Goal: Task Accomplishment & Management: Use online tool/utility

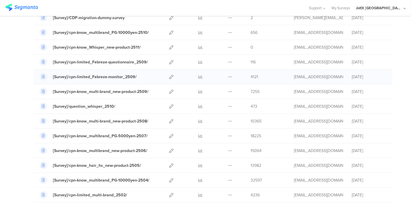
scroll to position [64, 0]
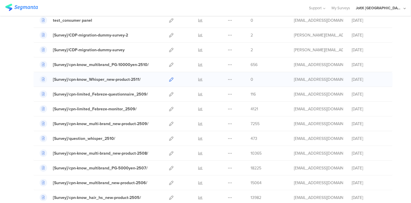
click at [169, 78] on icon at bounding box center [171, 79] width 4 height 4
click at [169, 138] on icon at bounding box center [171, 138] width 4 height 4
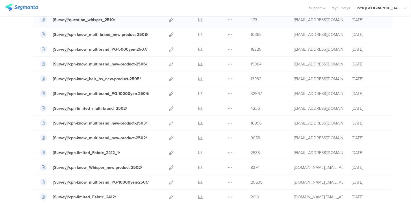
scroll to position [193, 0]
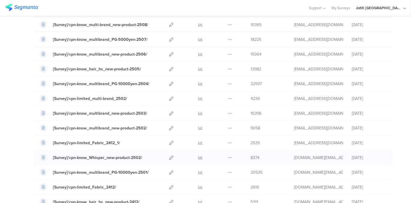
click at [165, 154] on div at bounding box center [171, 157] width 12 height 14
click at [169, 155] on icon at bounding box center [171, 157] width 4 height 4
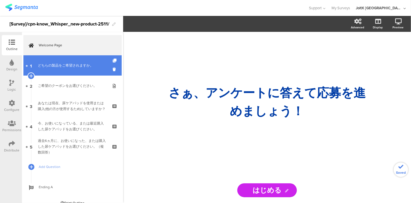
click at [61, 64] on div "どちらの製品をご希望されますか。" at bounding box center [72, 65] width 69 height 6
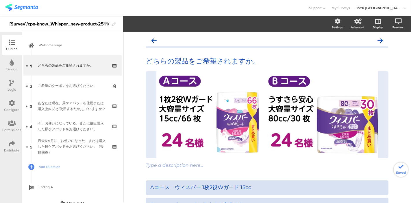
click at [64, 87] on div "ご希望のクーポンをお選びください。" at bounding box center [72, 86] width 69 height 6
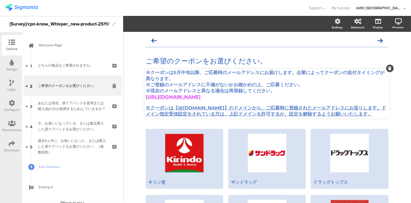
click at [203, 75] on strong "※クーポンは5月中旬以降、ご応募時のメールアドレスにお届けします。企業によってクーポンの送付タイミングが異なります。" at bounding box center [265, 76] width 239 height 12
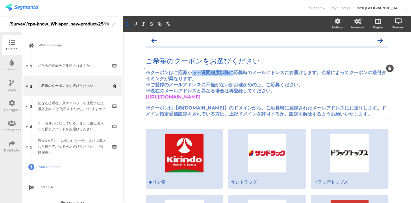
drag, startPoint x: 230, startPoint y: 73, endPoint x: 188, endPoint y: 72, distance: 42.0
click at [188, 72] on strong "※クーポンはご応募から一週間程度以降に応募時のメールアドレスにお届けします。企業によってクーポンの送付タイミングが異なります。" at bounding box center [266, 76] width 241 height 12
click at [196, 74] on strong "※クーポンはご応募から一週間程度以降に応募時のメールアドレスにお届けします。企業によってクーポンの送付タイミングが異なります。" at bounding box center [266, 76] width 241 height 12
drag, startPoint x: 230, startPoint y: 73, endPoint x: 147, endPoint y: 74, distance: 82.8
click at [147, 74] on strong "※クーポンはご応募から一週間程度以降に応募時のメールアドレスにお届けします。企業によってクーポンの送付タイミングが異なります。" at bounding box center [266, 76] width 241 height 12
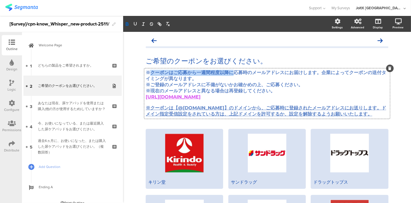
copy strong "クーポンはご応募から一週間程度以降に"
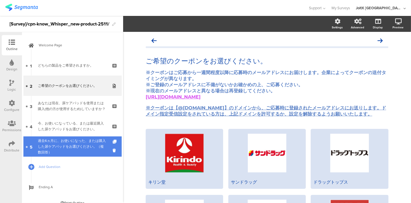
click at [73, 140] on div "過去6ヵ月に、お使いになった、または購入した尿ケアパッドをお選びください。（複数回答）" at bounding box center [72, 146] width 69 height 17
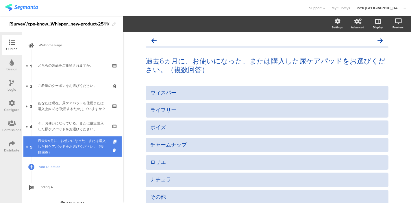
scroll to position [7, 0]
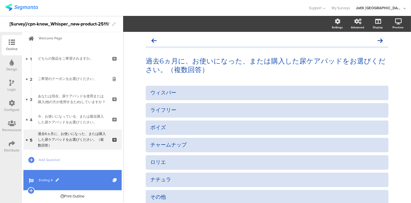
click at [52, 177] on span "Ending A" at bounding box center [76, 180] width 74 height 6
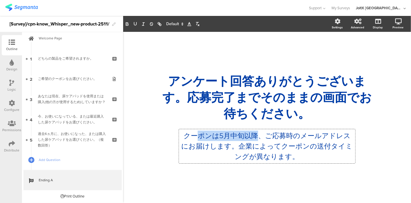
drag, startPoint x: 254, startPoint y: 137, endPoint x: 202, endPoint y: 137, distance: 52.1
click at [198, 139] on div "クーポンは5月中旬以降、ご応募時のメールアドレスにお届けします。企業によってクーポンの送付タイミングが異なります。 クーポンは5月中旬以降、ご応募時のメールア…" at bounding box center [267, 146] width 176 height 34
drag, startPoint x: 266, startPoint y: 138, endPoint x: 227, endPoint y: 137, distance: 39.4
click at [225, 139] on p "クーポンは5月中旬以降、ご応募時のメールアドレスにお届けします。企業によってクーポンの送付タイミングが異なります。" at bounding box center [268, 145] width 174 height 31
click at [256, 137] on p "クーポンは5月中旬以降、ご応募時のメールアドレスにお届けします。企業によってクーポンの送付タイミングが異なります。" at bounding box center [268, 145] width 174 height 31
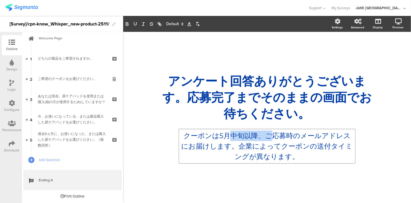
click at [260, 137] on p "クーポンは5月中旬以降、ご応募時のメールアドレスにお届けします。企業によってクーポンの送付タイミングが異なります。" at bounding box center [268, 145] width 174 height 31
click at [265, 137] on p "クーポンは5月中旬以降、ご応募時のメールアドレスにお届けします。企業によってクーポンの送付タイミングが異なります。" at bounding box center [268, 145] width 174 height 31
click at [263, 138] on p "クーポンは5月中旬以降、ご応募時のメールアドレスにお届けします。企業によってクーポンの送付タイミングが異なります。" at bounding box center [268, 145] width 174 height 31
drag, startPoint x: 263, startPoint y: 138, endPoint x: 188, endPoint y: 140, distance: 74.4
click at [188, 140] on p "クーポンは5月中旬以降、ご応募時のメールアドレスにお届けします。企業によってクーポンの送付タイミングが異なります。" at bounding box center [268, 145] width 174 height 31
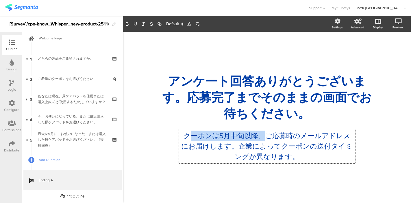
click at [188, 139] on p "クーポンは5月中旬以降、ご応募時のメールアドレスにお届けします。企業によってクーポンの送付タイミングが異なります。" at bounding box center [268, 145] width 174 height 31
click at [229, 137] on p "クーポンは5月中旬以降、ご応募時のメールアドレスにお届けします。企業によってクーポンの送付タイミングが異なります。" at bounding box center [268, 145] width 174 height 31
click at [260, 137] on p "クーポンは5月中旬以降、ご応募時のメールアドレスにお届けします。企業によってクーポンの送付タイミングが異なります。" at bounding box center [268, 145] width 174 height 31
drag, startPoint x: 262, startPoint y: 137, endPoint x: 183, endPoint y: 136, distance: 79.0
click at [183, 137] on p "クーポンは5月中旬以降、ご応募時のメールアドレスにお届けします。企業によってクーポンの送付タイミングが異なります。" at bounding box center [268, 145] width 174 height 31
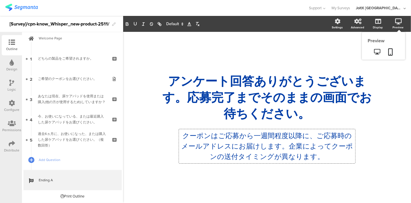
click at [395, 20] on div "Preview" at bounding box center [401, 24] width 20 height 14
click at [389, 52] on icon at bounding box center [391, 51] width 5 height 7
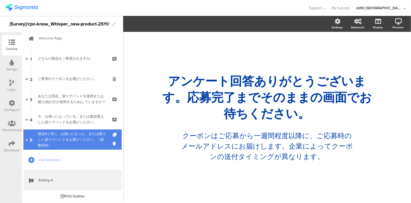
click at [86, 133] on div "過去6ヵ月に、お使いになった、または購入した尿ケアパッドをお選びください。（複数回答）" at bounding box center [72, 139] width 69 height 17
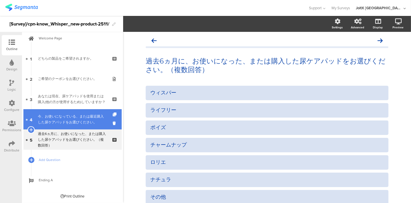
click at [69, 118] on div "今、お使いになっている、または最近購入した尿ケアパッドをお選びください。" at bounding box center [72, 119] width 69 height 12
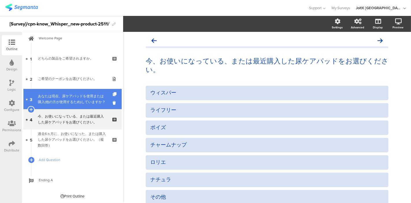
click at [64, 101] on div "あなたは現在、尿ケアパッドを使用または購入(他の方が使用するため)していますか？" at bounding box center [72, 99] width 69 height 12
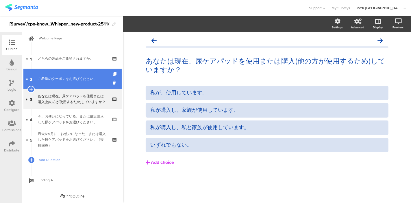
click at [64, 82] on link "2 ご希望のクーポンをお選びください。" at bounding box center [72, 79] width 98 height 20
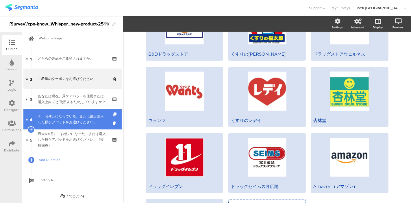
scroll to position [247, 0]
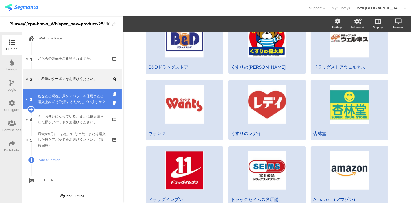
click at [73, 104] on div "あなたは現在、尿ケアパッドを使用または購入(他の方が使用するため)していますか？" at bounding box center [72, 99] width 69 height 12
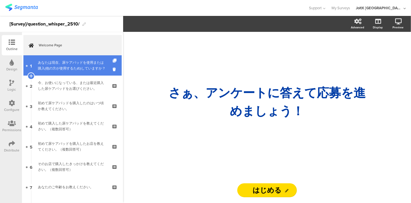
click at [73, 65] on div "あなたは現在、尿ケアパッドを使用または購入(他の方が使用するため)していますか？" at bounding box center [72, 66] width 69 height 12
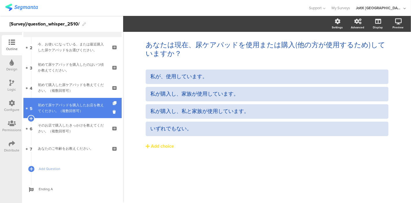
scroll to position [47, 0]
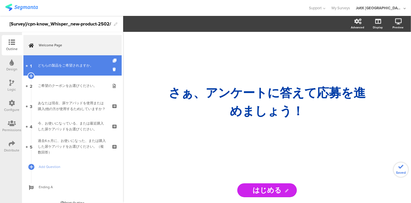
click at [76, 67] on div "どちらの製品をご希望されますか。" at bounding box center [72, 65] width 69 height 6
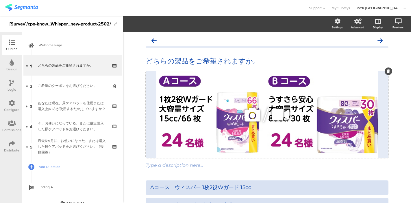
click at [197, 106] on div "/" at bounding box center [267, 114] width 243 height 87
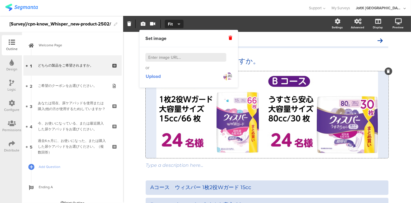
click at [128, 113] on div "どちらの製品をご希望されますか。 どちらの製品をご希望されますか。 / Type a description here..." at bounding box center [267, 151] width 288 height 238
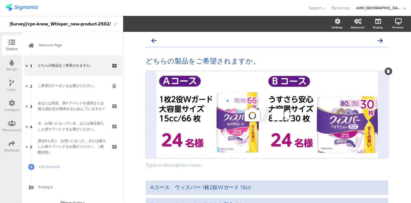
drag, startPoint x: 208, startPoint y: 106, endPoint x: 196, endPoint y: 103, distance: 12.1
click at [196, 103] on div "/" at bounding box center [267, 114] width 243 height 87
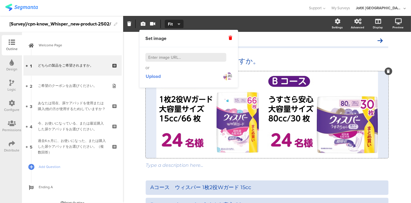
click at [128, 124] on div "どちらの製品をご希望されますか。 どちらの製品をご希望されますか。 / Type a description here..." at bounding box center [267, 151] width 288 height 238
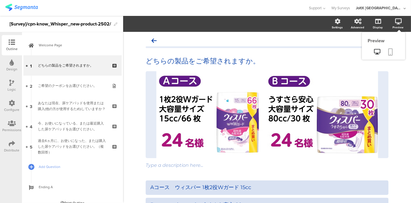
click at [389, 51] on icon at bounding box center [391, 51] width 5 height 7
drag, startPoint x: 400, startPoint y: 185, endPoint x: 398, endPoint y: 183, distance: 3.3
click at [400, 185] on div "どちらの製品をご希望されますか。 どちらの製品をご希望されますか。 / Type a description here..." at bounding box center [267, 151] width 288 height 238
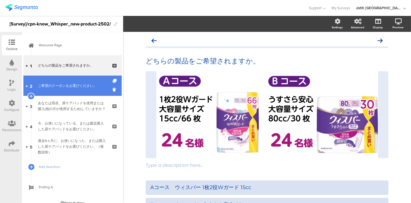
click at [54, 83] on div "ご希望のクーポンをお選びください。" at bounding box center [72, 86] width 69 height 6
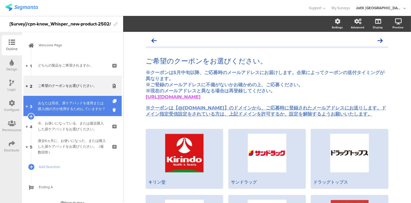
click at [54, 100] on div "あなたは現在、尿ケアパッドを使用または購入(他の方が使用するため)していますか？" at bounding box center [72, 106] width 69 height 12
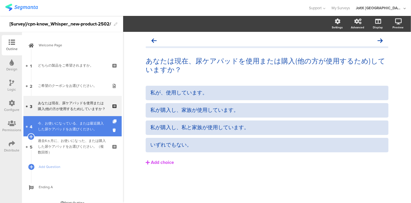
click at [59, 119] on link "4 今、お使いになっている、または最近購入した尿ケアパッドをお選びください。" at bounding box center [72, 126] width 98 height 20
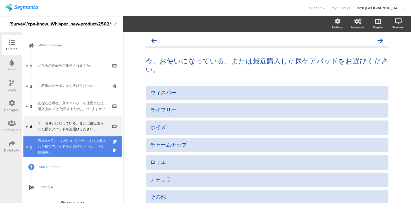
click at [62, 140] on div "過去6ヵ月に、お使いになった、または購入した尿ケアパッドをお選びください。（複数回答）" at bounding box center [72, 146] width 69 height 17
